Goal: Find specific page/section: Locate a particular part of the current website

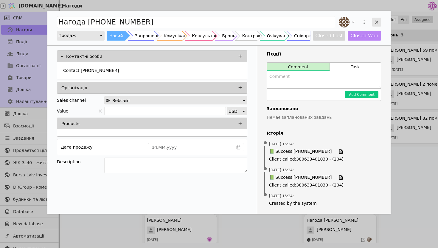
click at [377, 18] on div "Add Opportunity" at bounding box center [376, 22] width 9 height 9
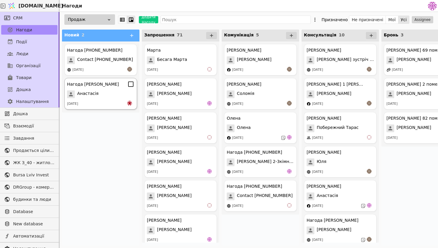
click at [115, 103] on div "[DATE]" at bounding box center [100, 104] width 67 height 6
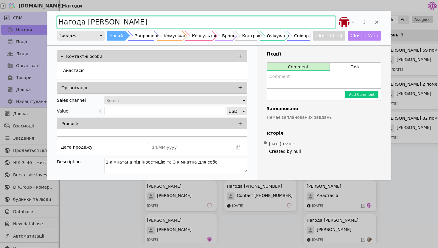
click at [228, 23] on input "Нагода [PERSON_NAME]" at bounding box center [196, 22] width 278 height 12
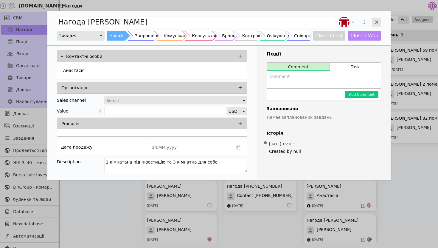
click at [376, 21] on icon "Add Opportunity" at bounding box center [376, 22] width 3 height 3
click at [377, 21] on icon "Add Opportunity" at bounding box center [376, 22] width 3 height 3
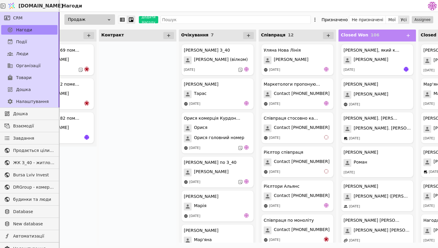
scroll to position [0, 364]
